Goal: Task Accomplishment & Management: Complete application form

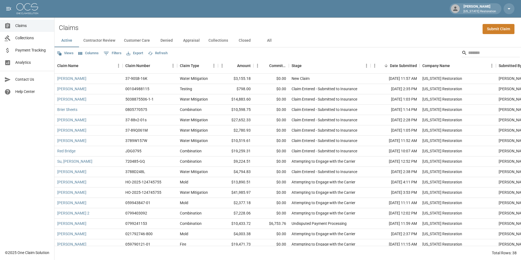
click at [487, 29] on link "Submit Claim" at bounding box center [499, 29] width 32 height 10
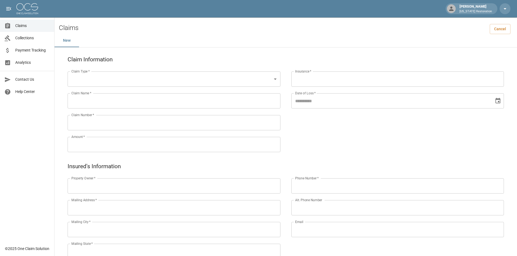
click at [216, 80] on body "[PERSON_NAME] [US_STATE] Restoration Claims Collections Payment Tracking Analyt…" at bounding box center [258, 228] width 517 height 456
